Goal: Task Accomplishment & Management: Manage account settings

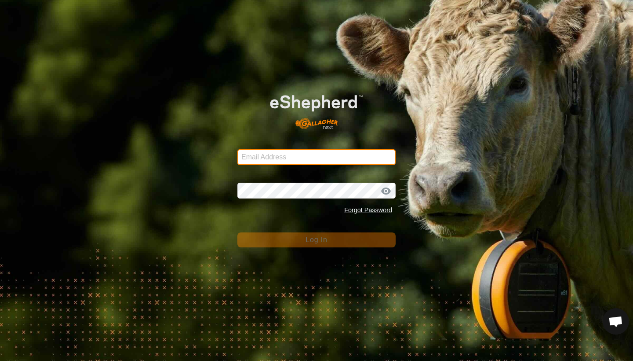
type input "[EMAIL_ADDRESS][DOMAIN_NAME]"
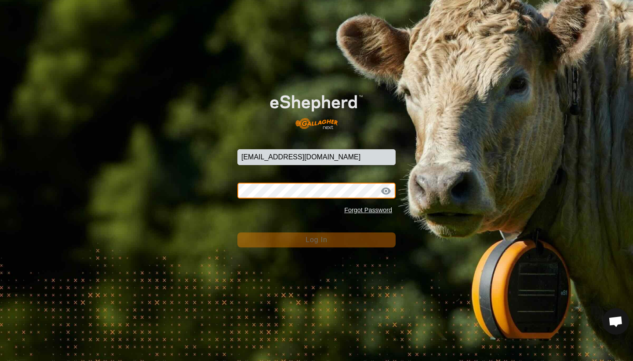
click at [317, 240] on button "Log In" at bounding box center [316, 239] width 158 height 15
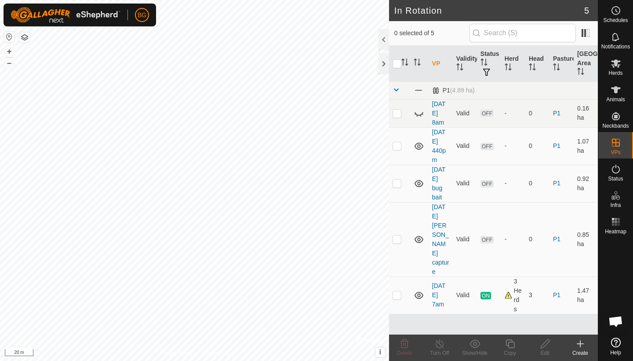
click at [579, 343] on icon at bounding box center [580, 343] width 6 height 0
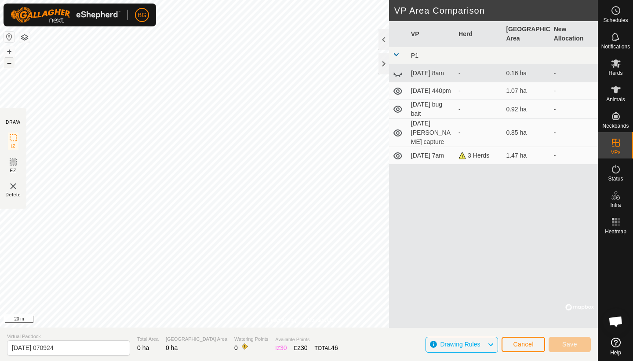
click at [8, 64] on button "–" at bounding box center [9, 63] width 11 height 11
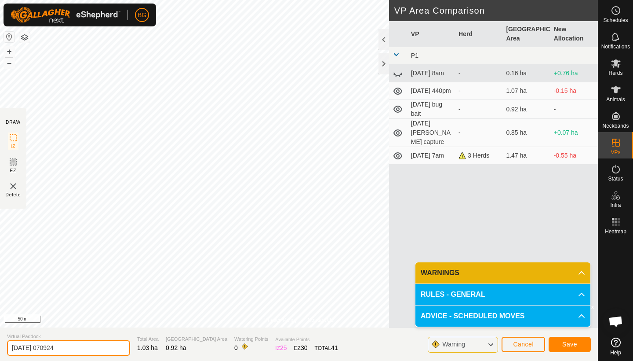
click at [71, 349] on input "[DATE] 070924" at bounding box center [68, 347] width 123 height 15
type input "[DATE] 7am"
click at [573, 347] on span "Save" at bounding box center [570, 343] width 15 height 7
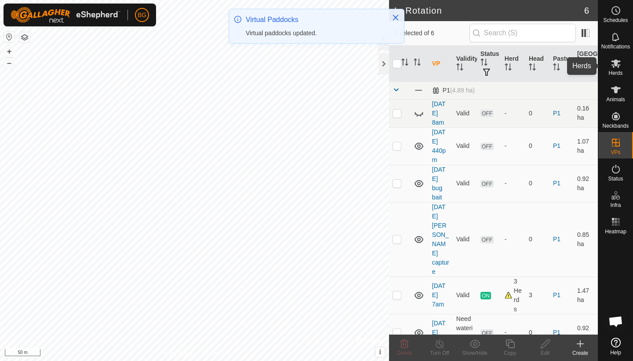
click at [618, 63] on icon at bounding box center [616, 63] width 11 height 11
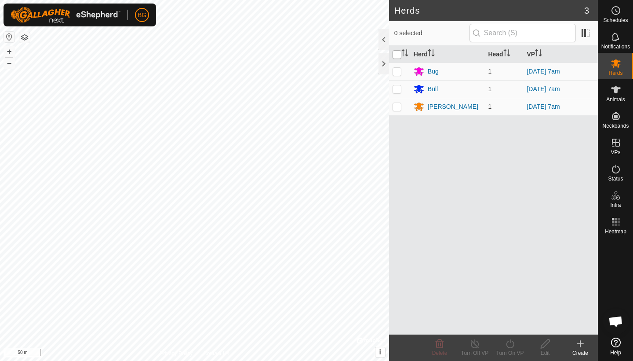
click at [398, 56] on input "checkbox" at bounding box center [397, 54] width 9 height 9
checkbox input "true"
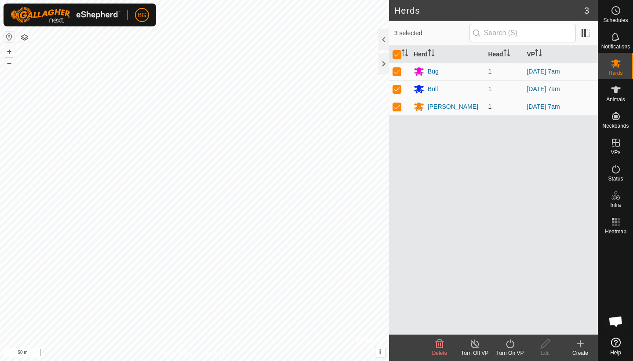
click at [512, 348] on icon at bounding box center [510, 343] width 11 height 11
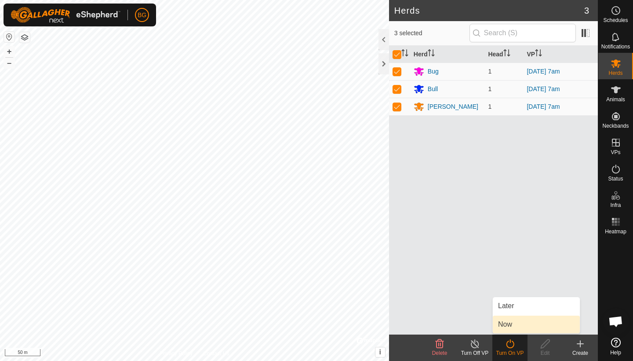
click at [509, 323] on link "Now" at bounding box center [536, 324] width 87 height 18
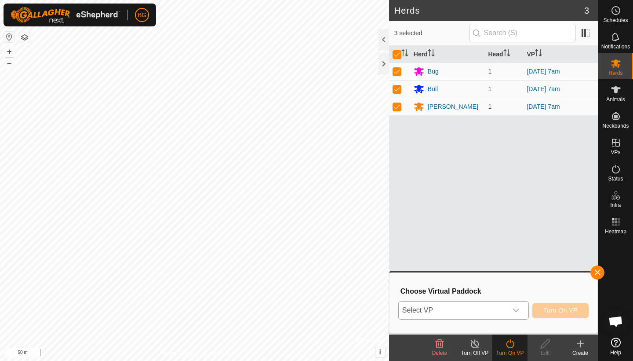
click at [519, 307] on icon "dropdown trigger" at bounding box center [516, 310] width 7 height 7
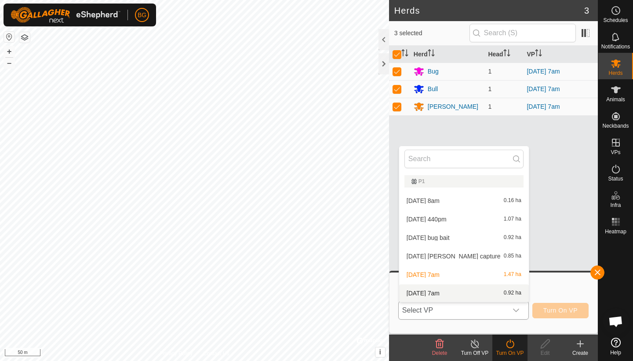
click at [461, 293] on li "[DATE] 7am 0.92 ha" at bounding box center [464, 293] width 130 height 18
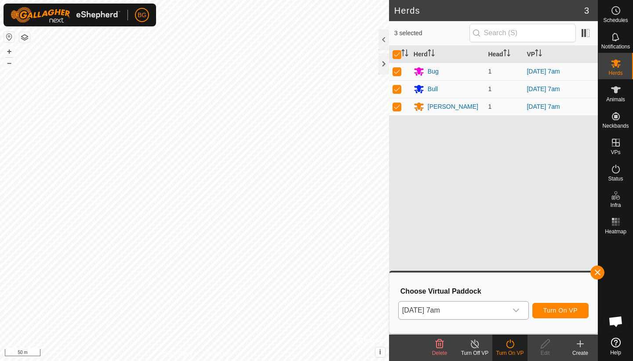
click at [558, 307] on span "Turn On VP" at bounding box center [561, 310] width 34 height 7
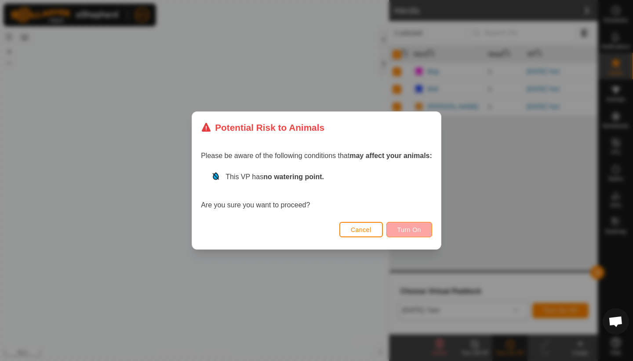
click at [417, 230] on span "Turn On" at bounding box center [410, 229] width 24 height 7
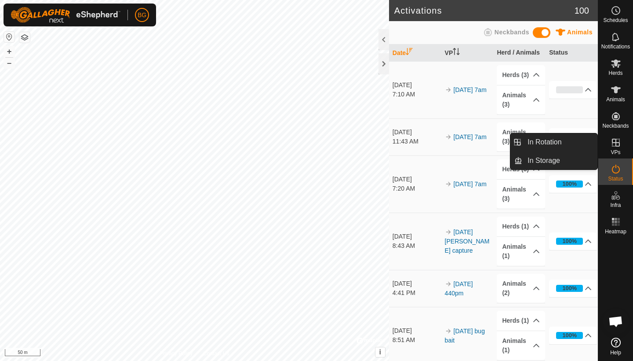
click at [617, 145] on icon at bounding box center [616, 142] width 11 height 11
click at [573, 141] on link "In Rotation" at bounding box center [559, 142] width 75 height 18
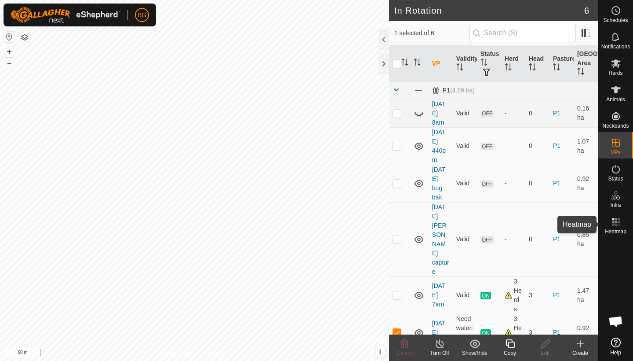
click at [614, 225] on icon at bounding box center [616, 221] width 11 height 11
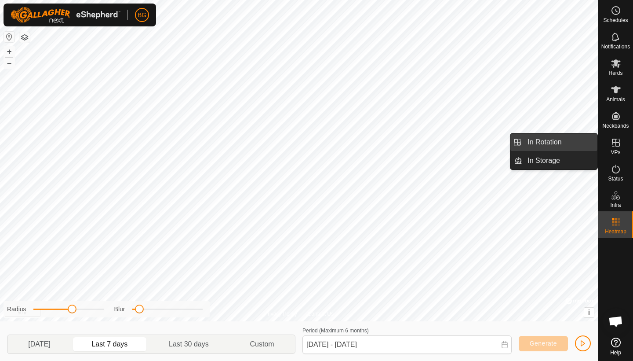
click at [547, 143] on link "In Rotation" at bounding box center [559, 142] width 75 height 18
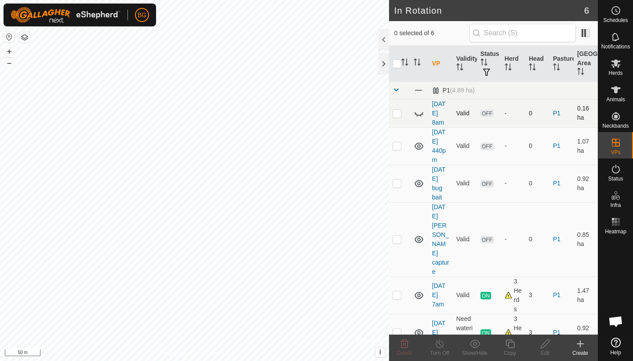
click at [421, 114] on icon at bounding box center [419, 113] width 11 height 11
click at [398, 114] on p-checkbox at bounding box center [397, 113] width 9 height 7
checkbox input "true"
click at [405, 344] on icon at bounding box center [404, 343] width 11 height 11
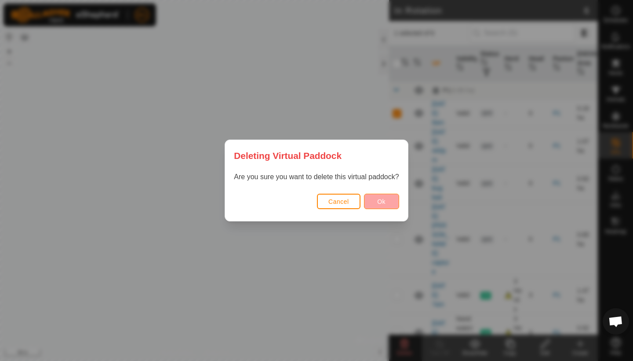
click at [386, 196] on button "Ok" at bounding box center [381, 201] width 35 height 15
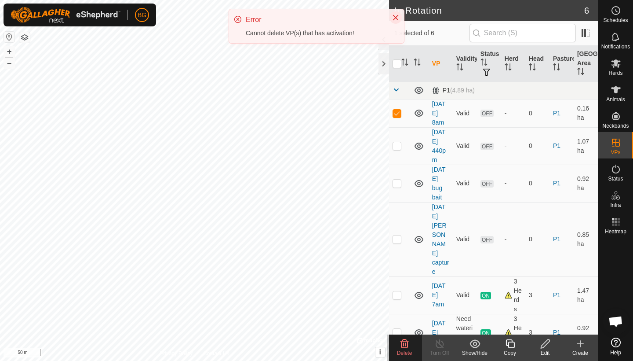
click at [396, 20] on icon "Close" at bounding box center [395, 17] width 7 height 7
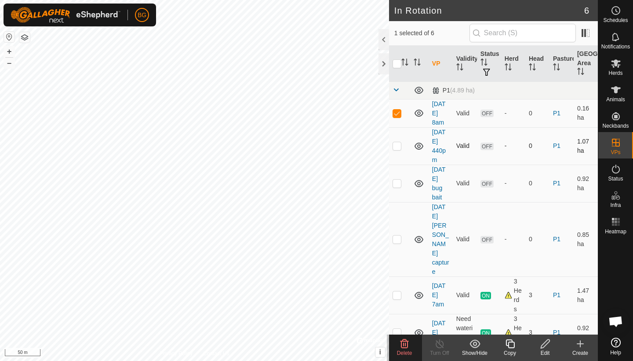
click at [397, 146] on p-checkbox at bounding box center [397, 145] width 9 height 7
checkbox input "true"
click at [398, 111] on p-checkbox at bounding box center [397, 113] width 9 height 7
checkbox input "false"
click at [406, 344] on icon at bounding box center [404, 343] width 11 height 11
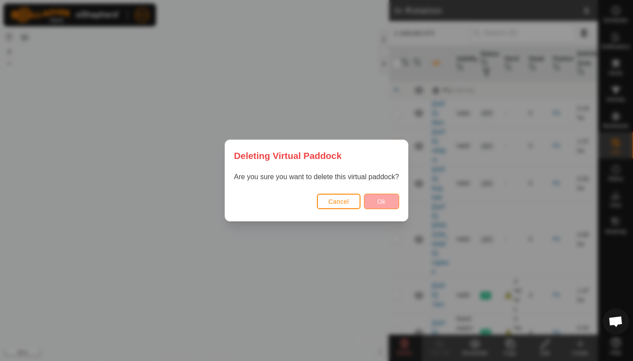
click at [386, 201] on span "Ok" at bounding box center [381, 201] width 8 height 7
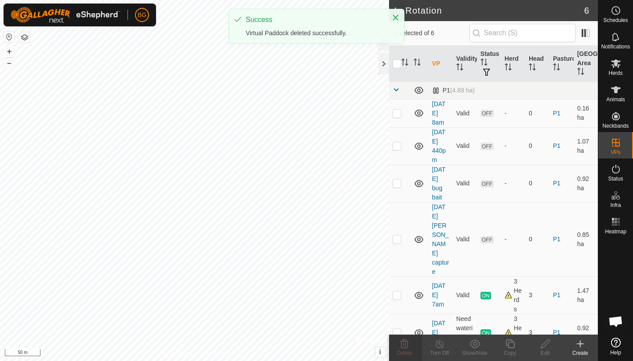
checkbox input "false"
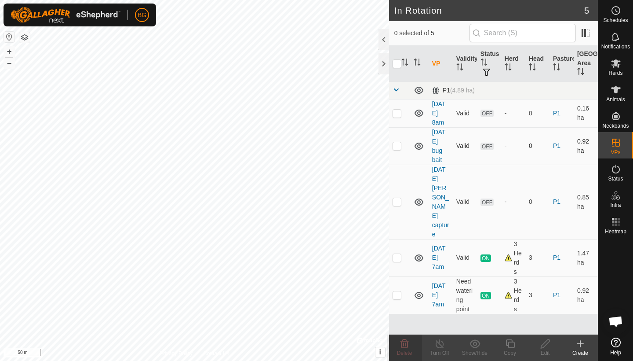
click at [399, 146] on p-checkbox at bounding box center [397, 145] width 9 height 7
checkbox input "true"
click at [404, 345] on icon at bounding box center [405, 343] width 8 height 9
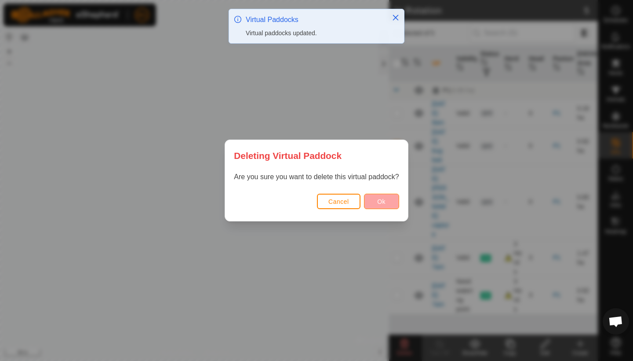
click at [384, 205] on span "Ok" at bounding box center [381, 201] width 8 height 7
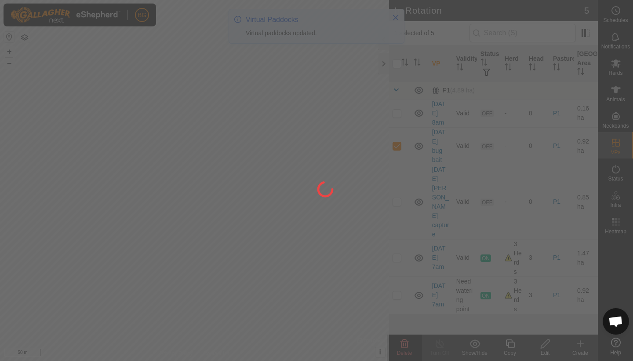
checkbox input "false"
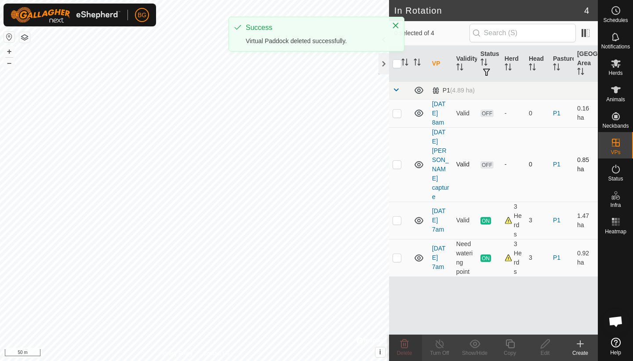
click at [395, 161] on p-checkbox at bounding box center [397, 164] width 9 height 7
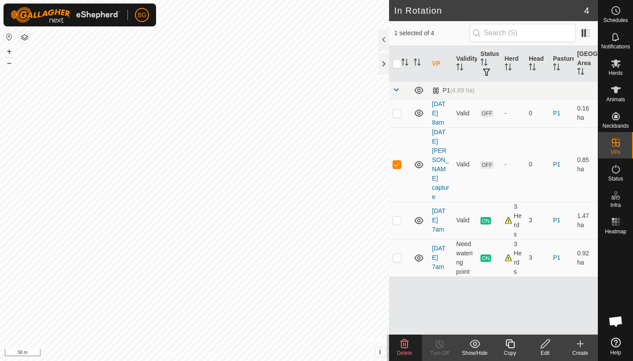
click at [405, 342] on icon at bounding box center [404, 343] width 11 height 11
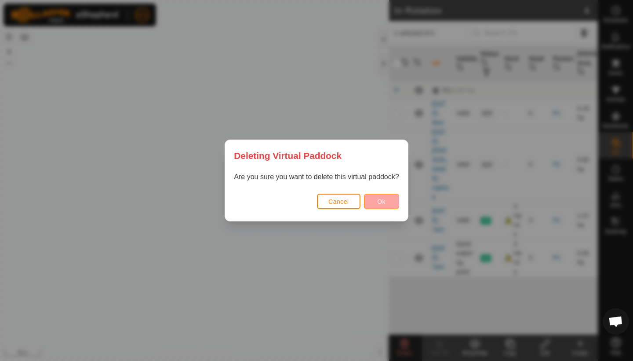
click at [389, 199] on button "Ok" at bounding box center [381, 201] width 35 height 15
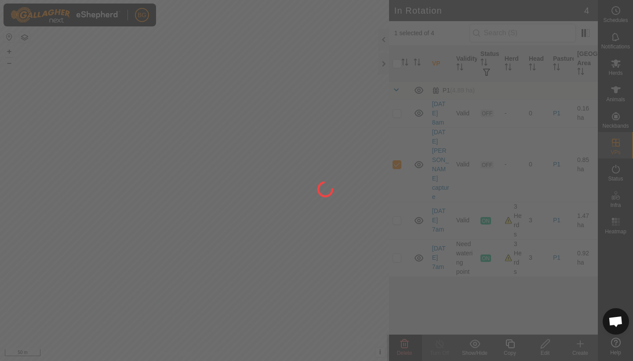
checkbox input "false"
